Goal: Complete application form

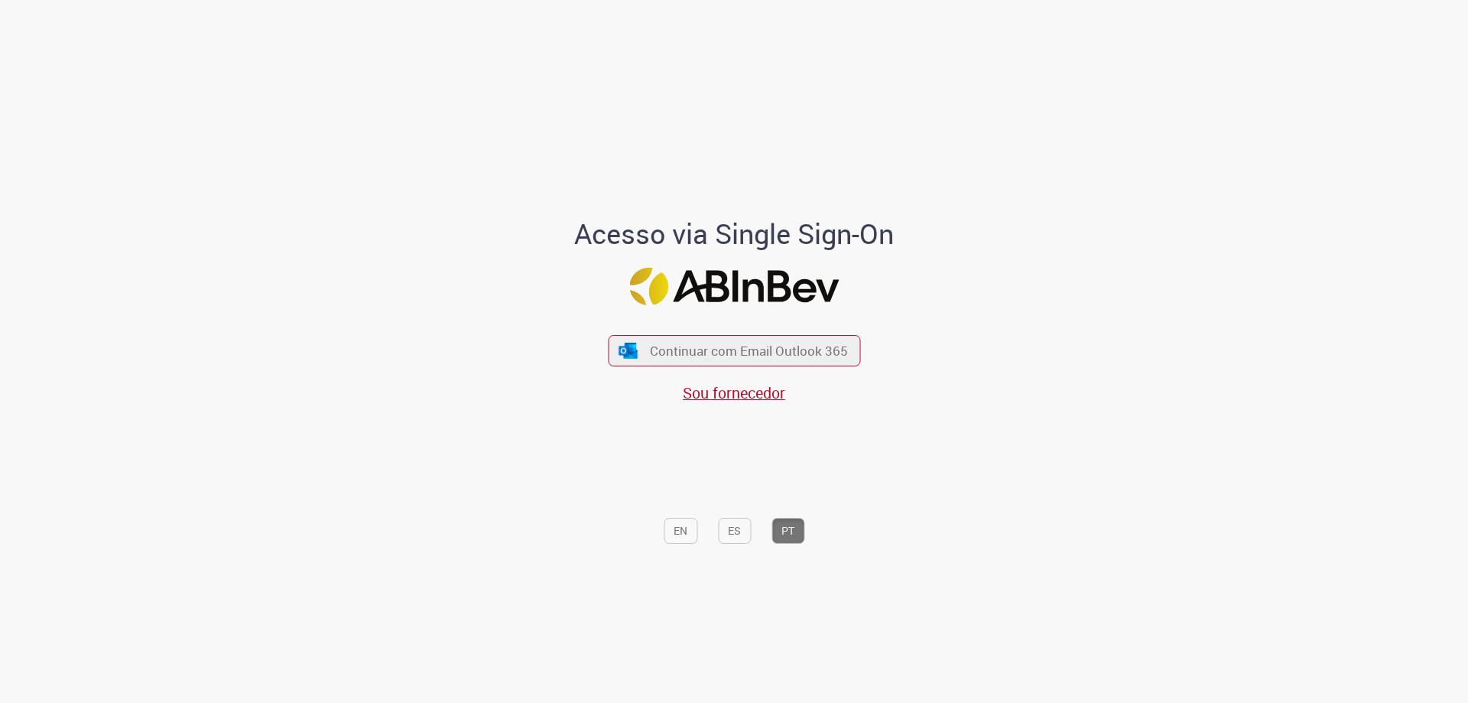
click at [734, 345] on span "Continuar com Email Outlook 365" at bounding box center [749, 351] width 198 height 18
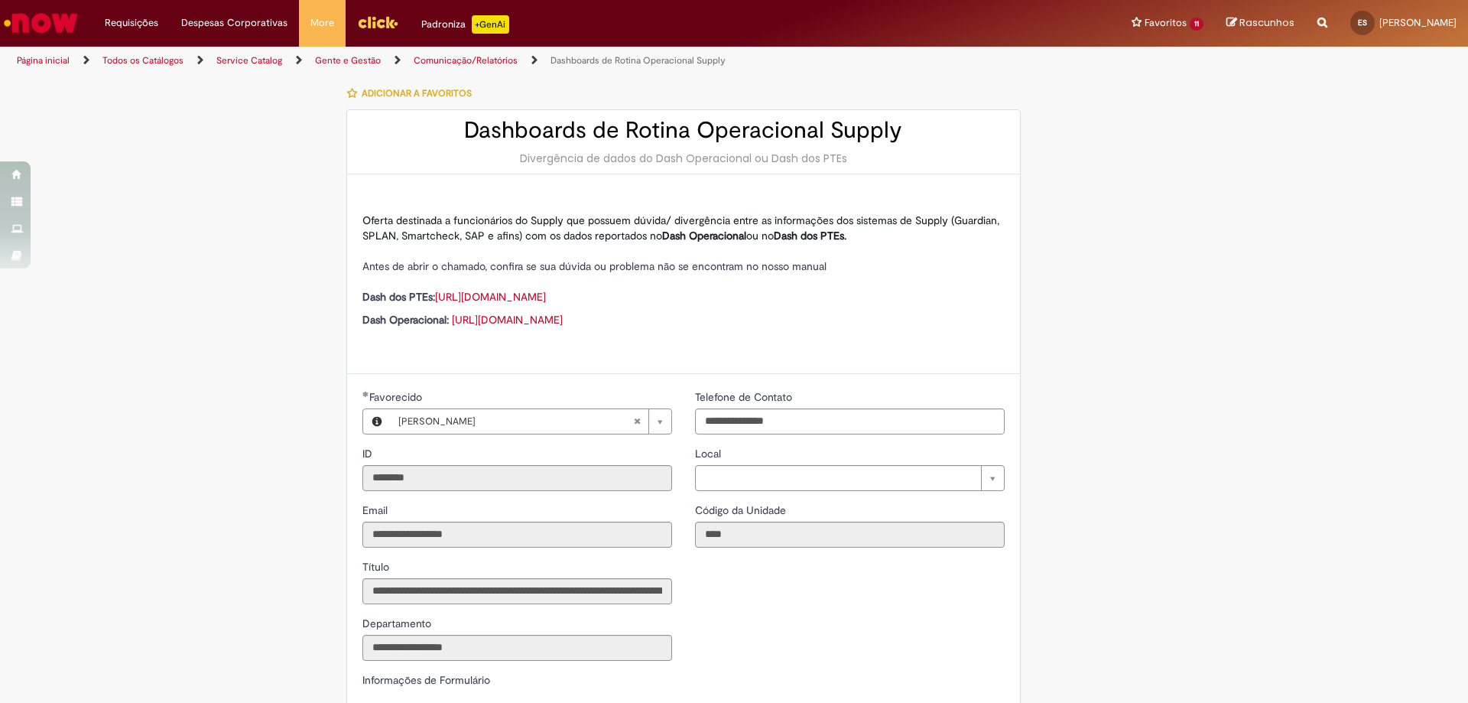
type input "**********"
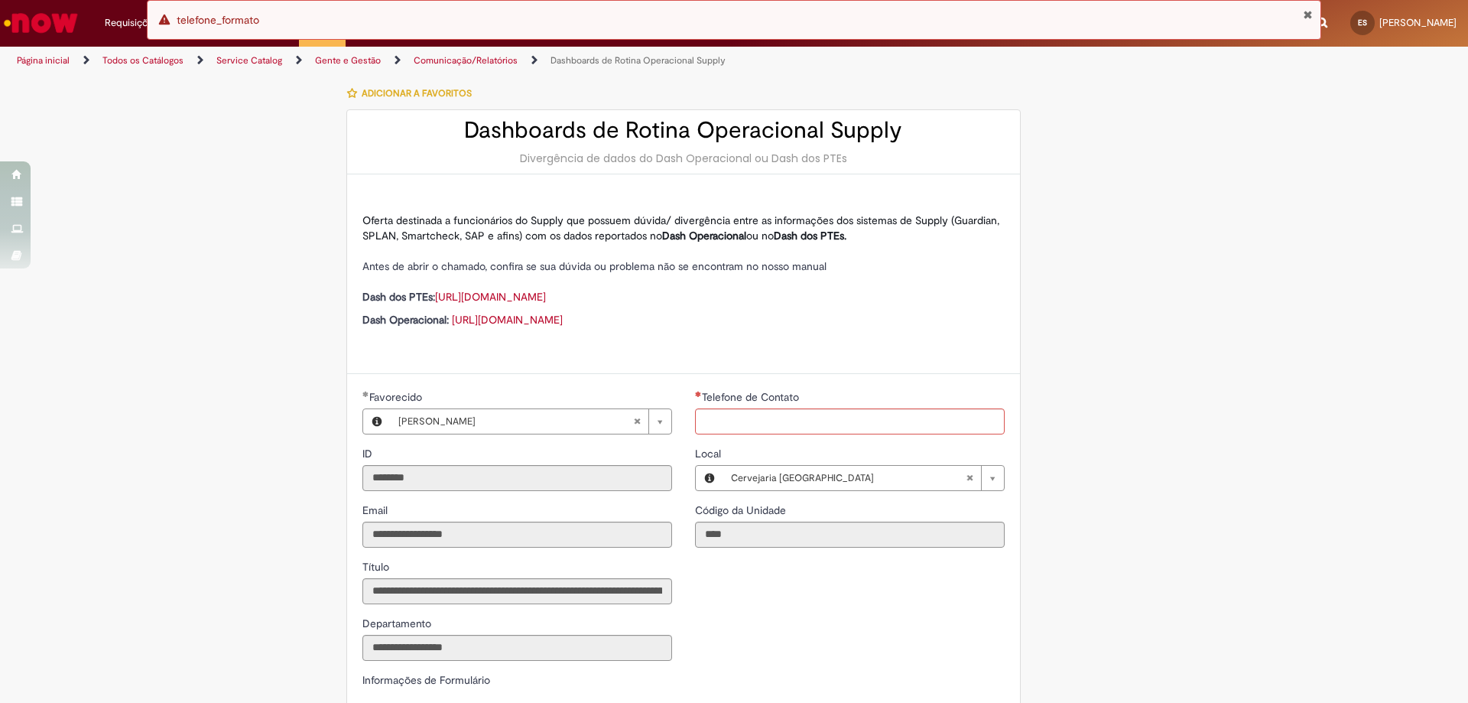
click at [546, 294] on link "[URL][DOMAIN_NAME]" at bounding box center [490, 297] width 111 height 14
